Goal: Task Accomplishment & Management: Use online tool/utility

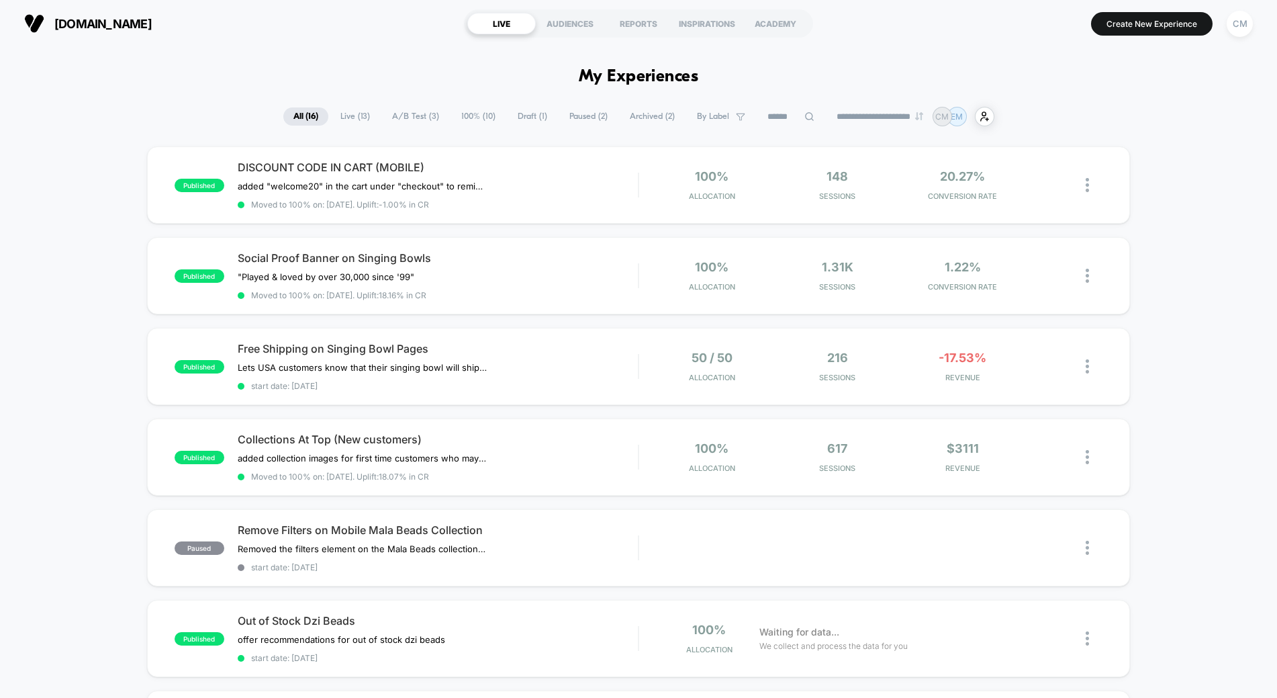
click at [520, 109] on span "Draft ( 1 )" at bounding box center [533, 116] width 50 height 18
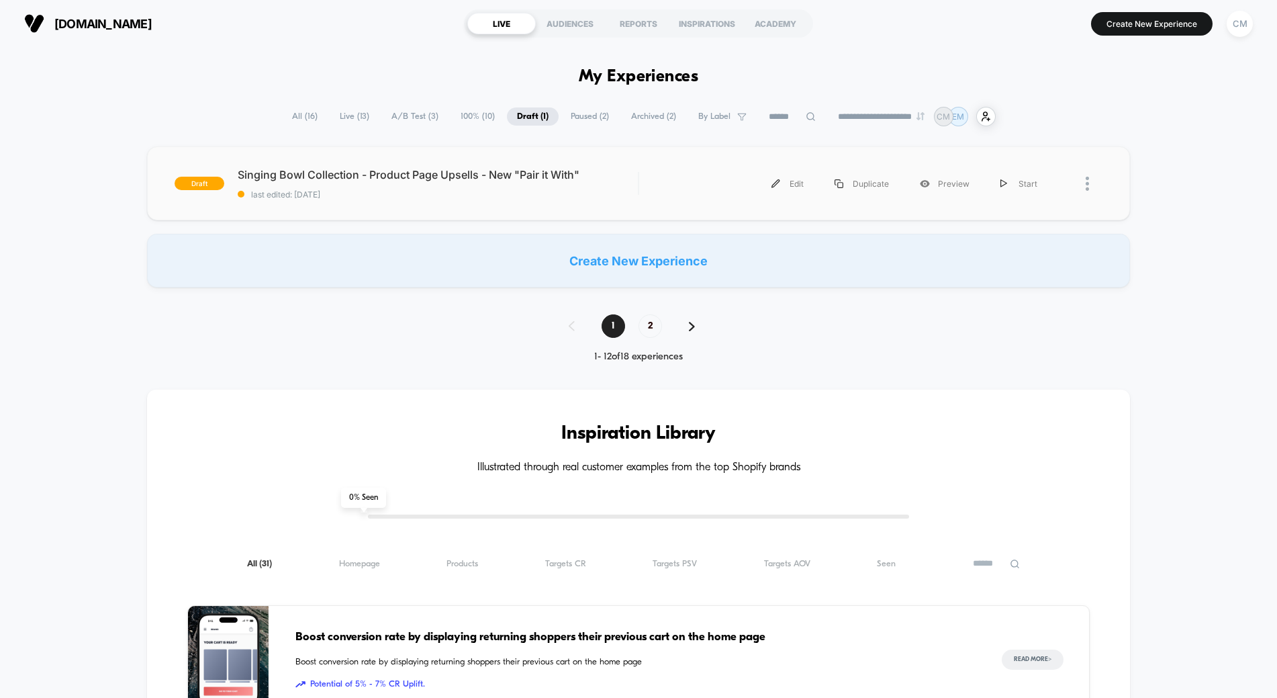
click at [661, 188] on div "Edit Duplicate Preview Start" at bounding box center [853, 184] width 400 height 30
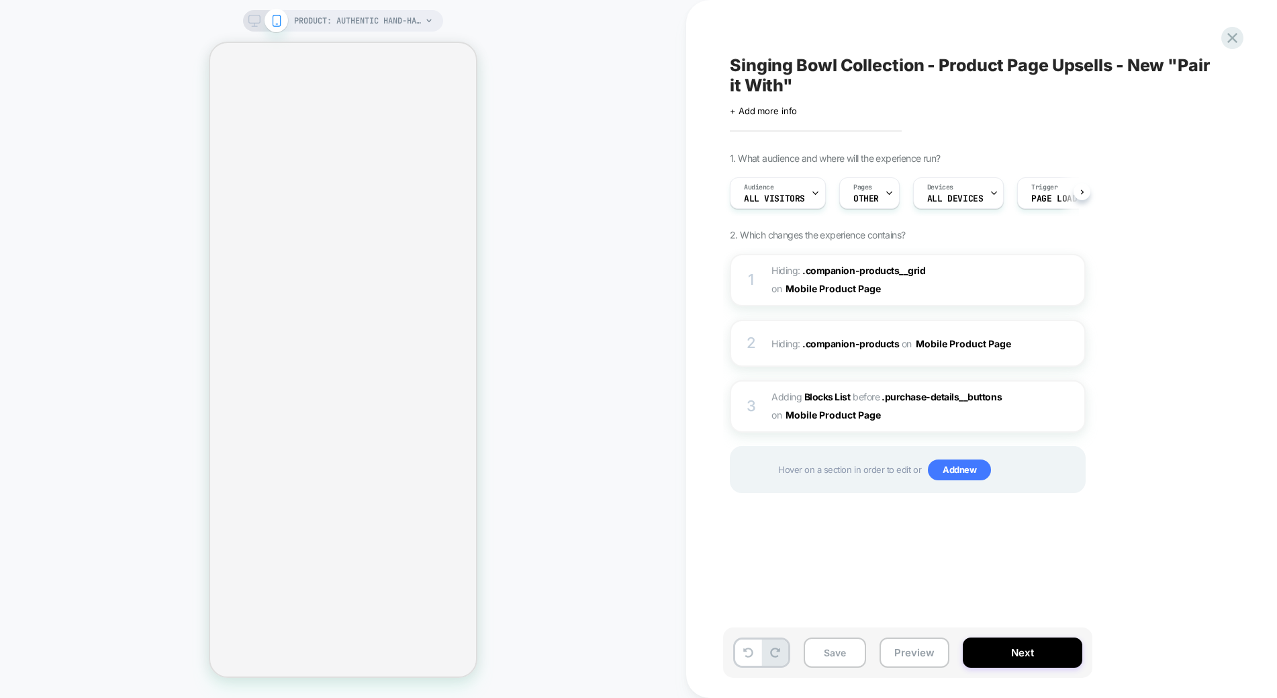
select select "**********"
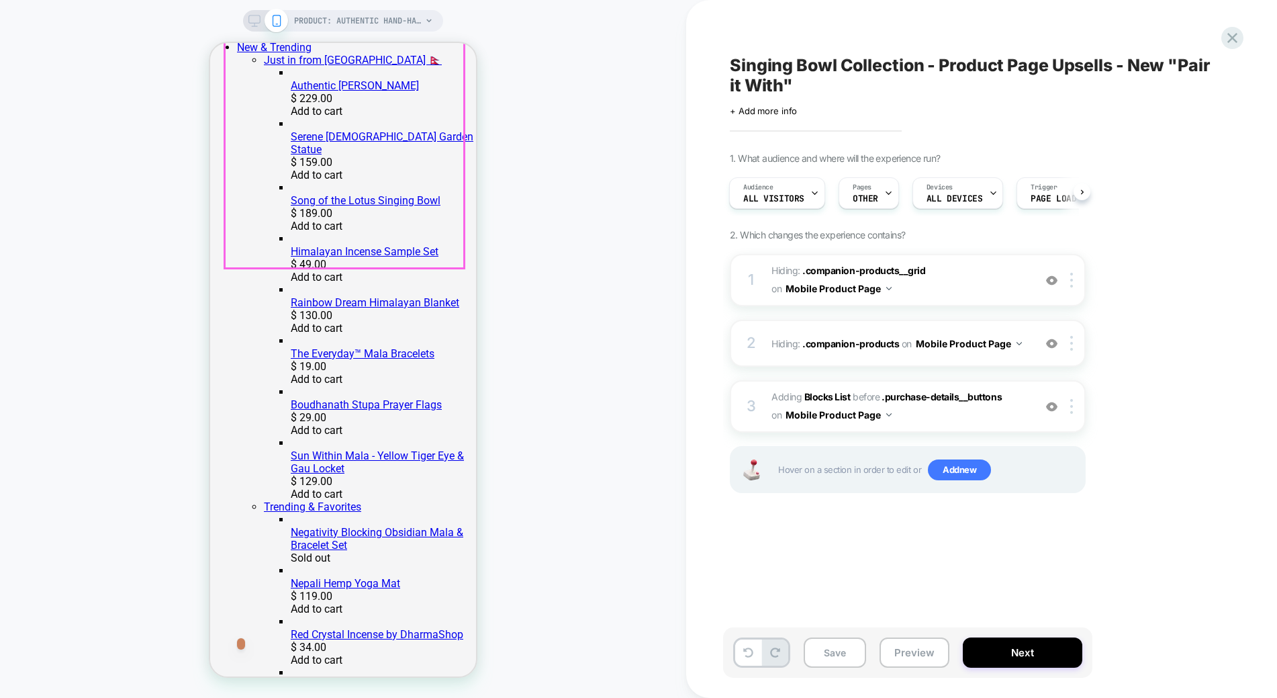
scroll to position [473, 0]
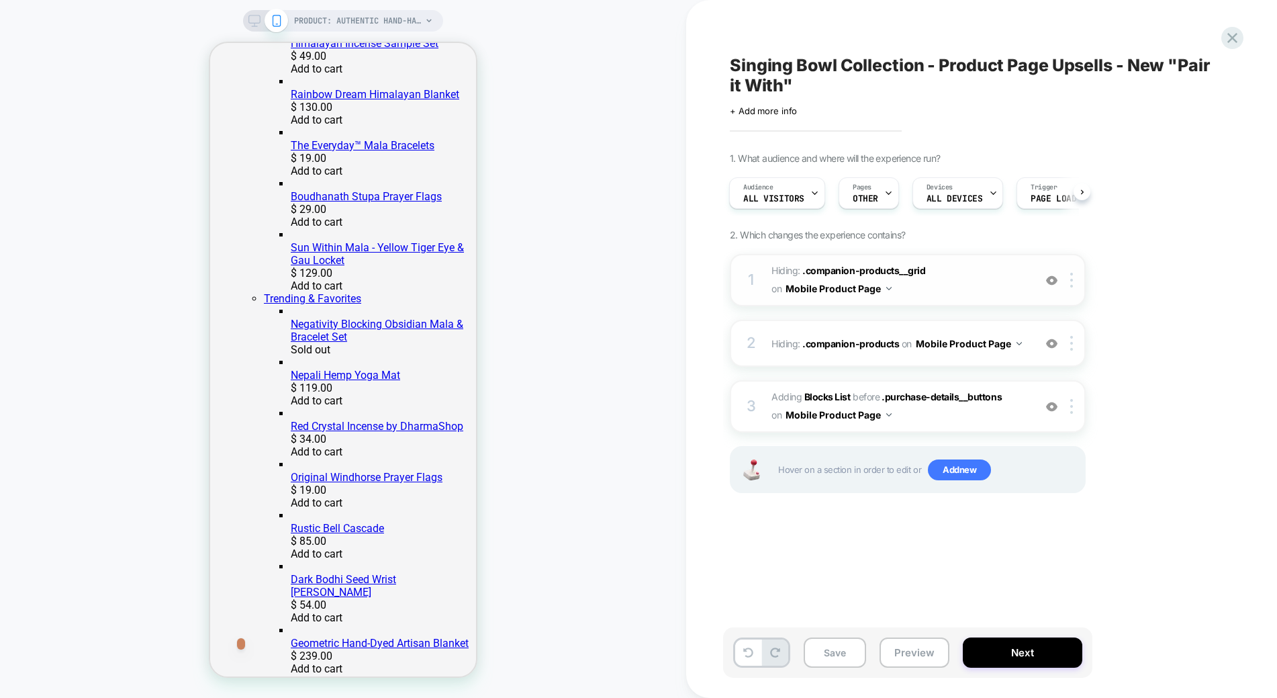
click at [991, 283] on span "Hiding : .companion-products__grid .companion-products__grid on Mobile Product …" at bounding box center [899, 280] width 256 height 36
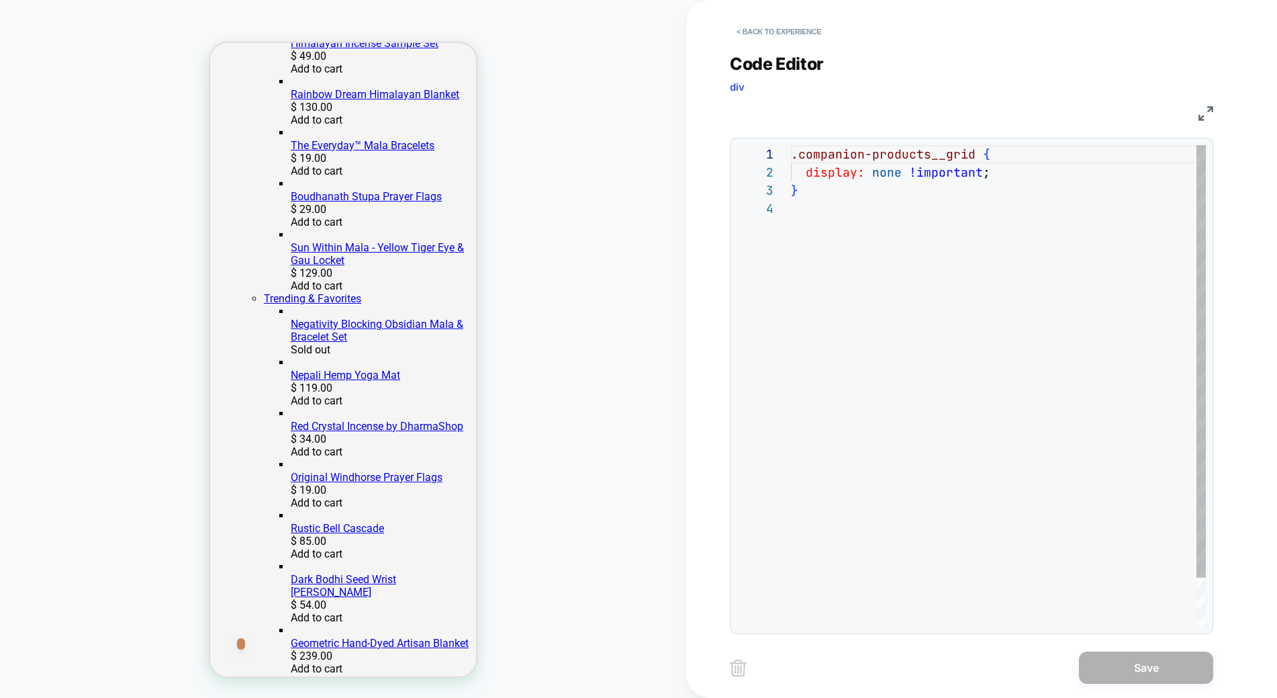
scroll to position [54, 0]
click at [1200, 107] on img at bounding box center [1205, 113] width 15 height 15
